Goal: Information Seeking & Learning: Learn about a topic

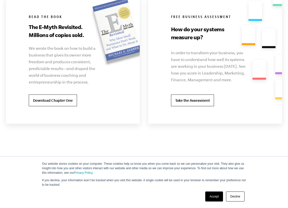
scroll to position [1044, 0]
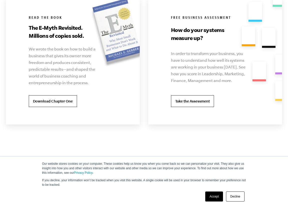
click at [238, 196] on link "Decline" at bounding box center [235, 197] width 19 height 10
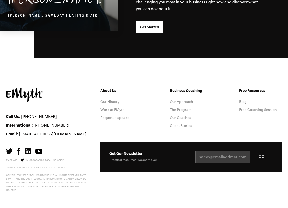
scroll to position [1361, 0]
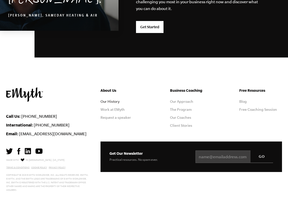
click at [110, 101] on link "Our History" at bounding box center [110, 102] width 19 height 4
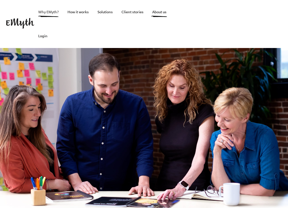
click at [51, 13] on link "Why EMyth?" at bounding box center [48, 12] width 29 height 24
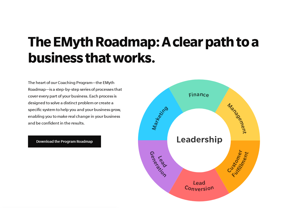
scroll to position [1223, 0]
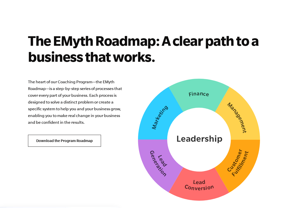
click at [75, 141] on link "Download the Program Roadmap" at bounding box center [64, 141] width 73 height 12
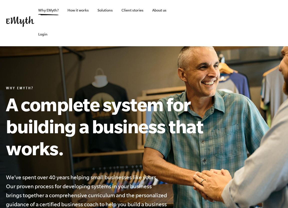
scroll to position [4, 0]
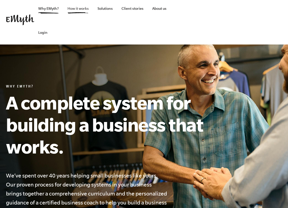
click at [80, 9] on link "How it works" at bounding box center [78, 8] width 29 height 24
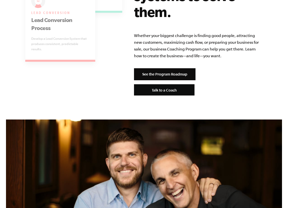
scroll to position [1108, 0]
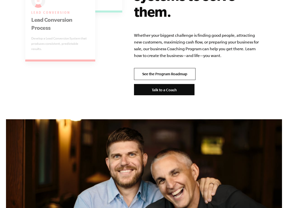
click at [143, 68] on link "See the Program Roadmap" at bounding box center [165, 74] width 62 height 12
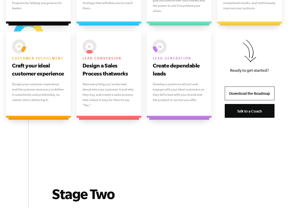
scroll to position [436, 0]
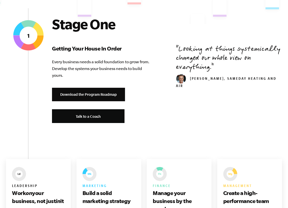
scroll to position [211, 0]
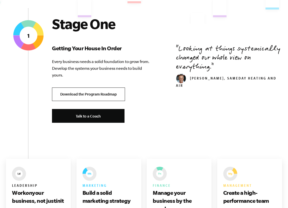
click at [84, 93] on link "Download the Program Roadmap" at bounding box center [88, 95] width 73 height 14
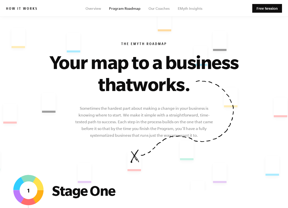
scroll to position [0, 0]
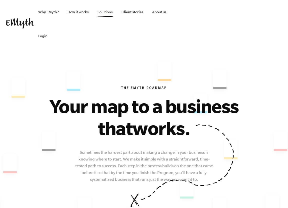
click at [104, 11] on link "Solutions" at bounding box center [105, 12] width 23 height 24
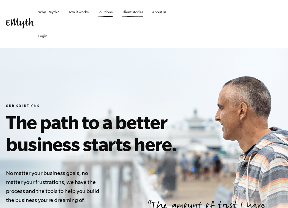
click at [130, 12] on link "Client stories" at bounding box center [133, 12] width 30 height 24
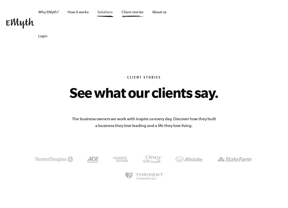
click at [100, 11] on link "Solutions" at bounding box center [105, 12] width 23 height 24
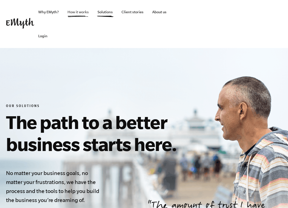
click at [74, 12] on link "How it works" at bounding box center [78, 12] width 29 height 24
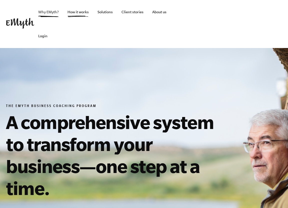
click at [45, 12] on link "Why EMyth?" at bounding box center [48, 12] width 29 height 24
